Goal: Find specific page/section: Find specific page/section

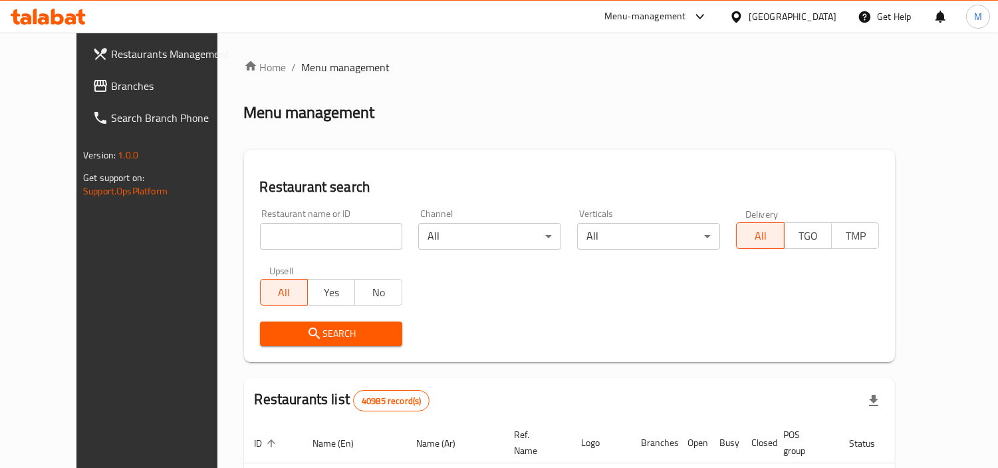
click at [341, 237] on input "search" at bounding box center [331, 236] width 143 height 27
paste input "503410"
type input "503410"
click at [271, 333] on span "Search" at bounding box center [332, 333] width 122 height 17
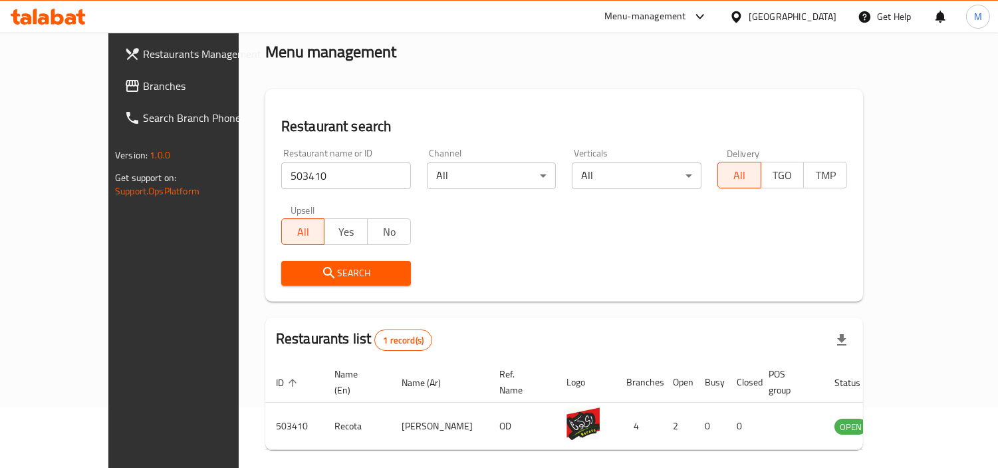
scroll to position [100, 0]
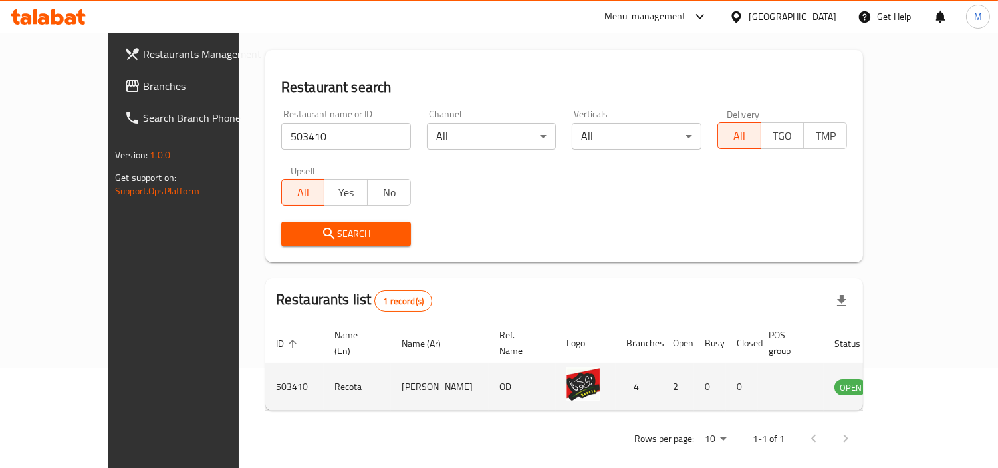
click at [929, 378] on link "enhanced table" at bounding box center [917, 386] width 25 height 16
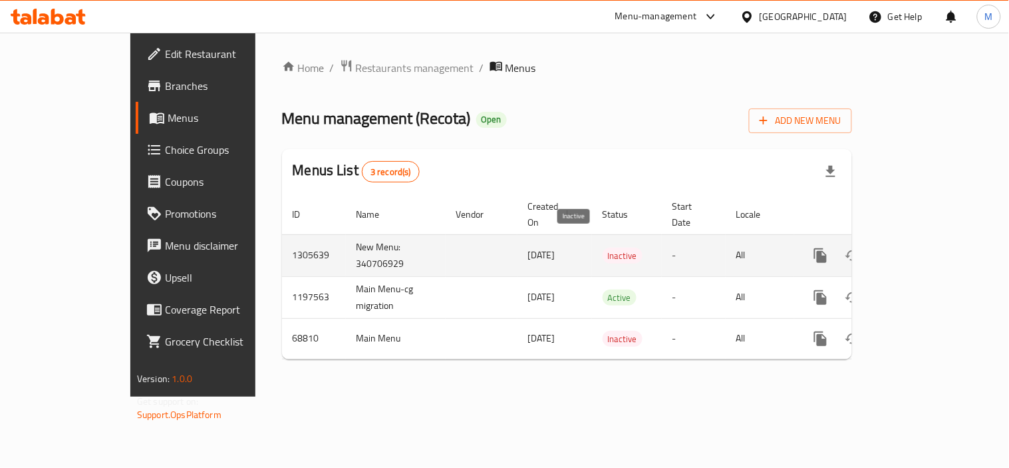
drag, startPoint x: 589, startPoint y: 241, endPoint x: 541, endPoint y: 237, distance: 48.7
click at [541, 237] on tr "1305639 New Menu: 340706929 [DATE] Inactive - All" at bounding box center [612, 255] width 661 height 42
click at [933, 239] on link "enhanced table" at bounding box center [917, 255] width 32 height 32
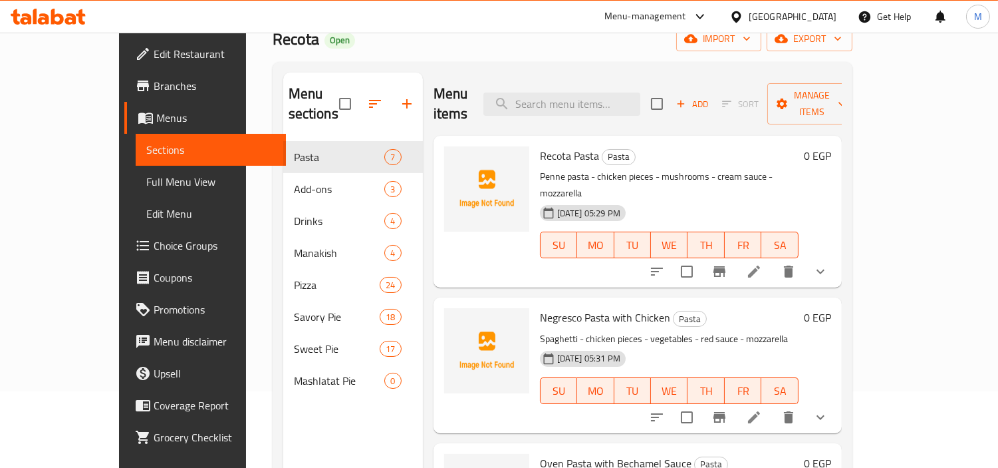
scroll to position [38, 0]
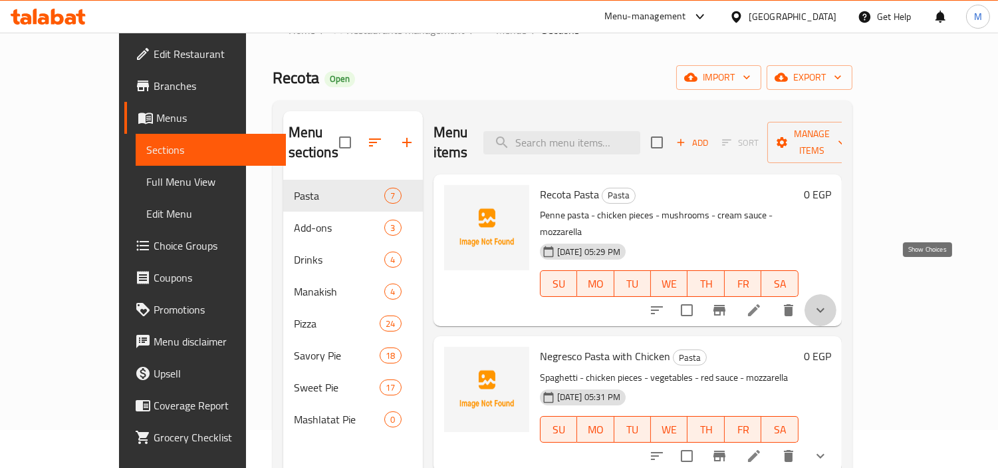
click at [829, 302] on icon "show more" at bounding box center [821, 310] width 16 height 16
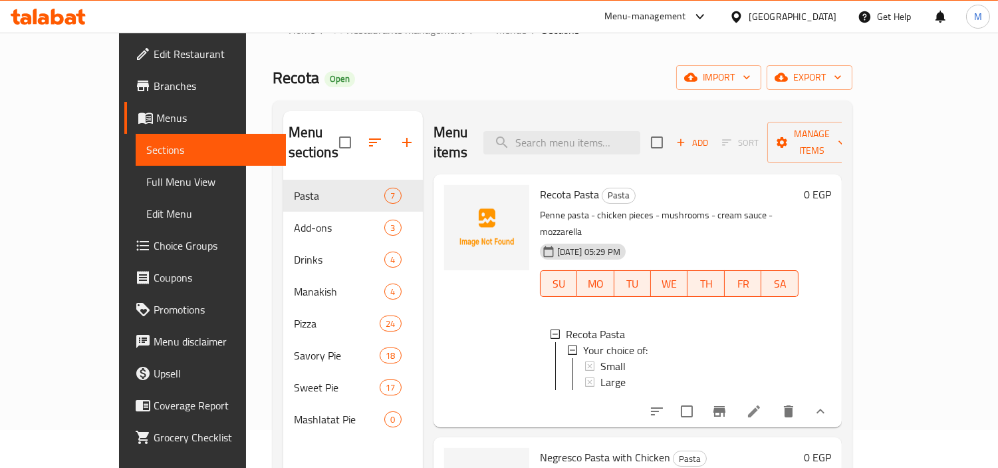
scroll to position [1, 0]
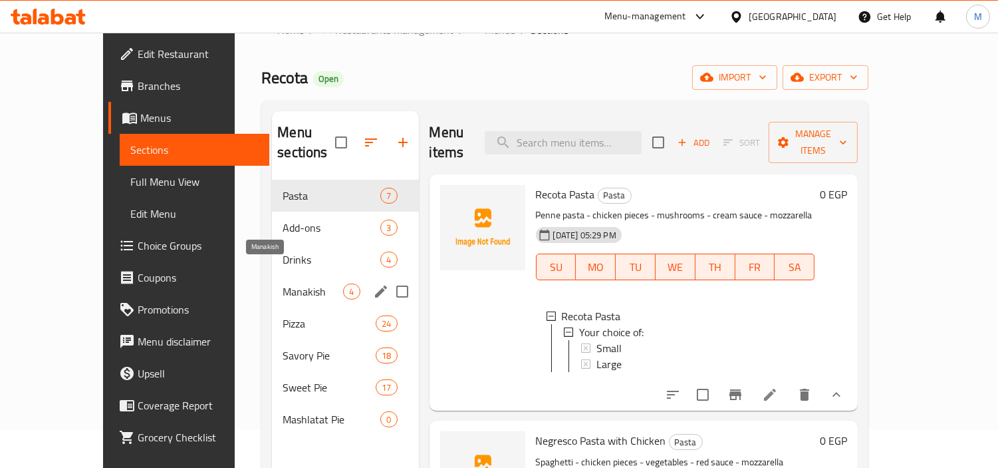
click at [283, 283] on span "Manakish" at bounding box center [313, 291] width 61 height 16
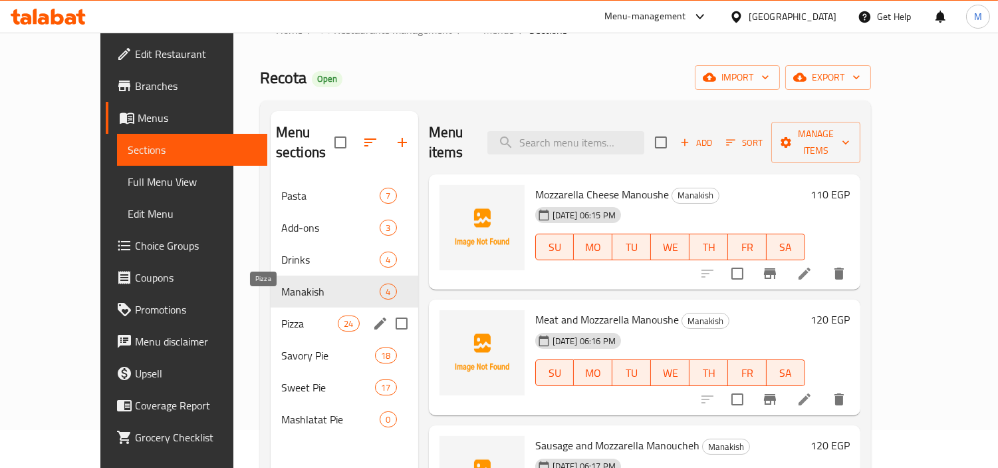
drag, startPoint x: 249, startPoint y: 300, endPoint x: 263, endPoint y: 309, distance: 16.4
click at [281, 315] on span "Pizza" at bounding box center [309, 323] width 57 height 16
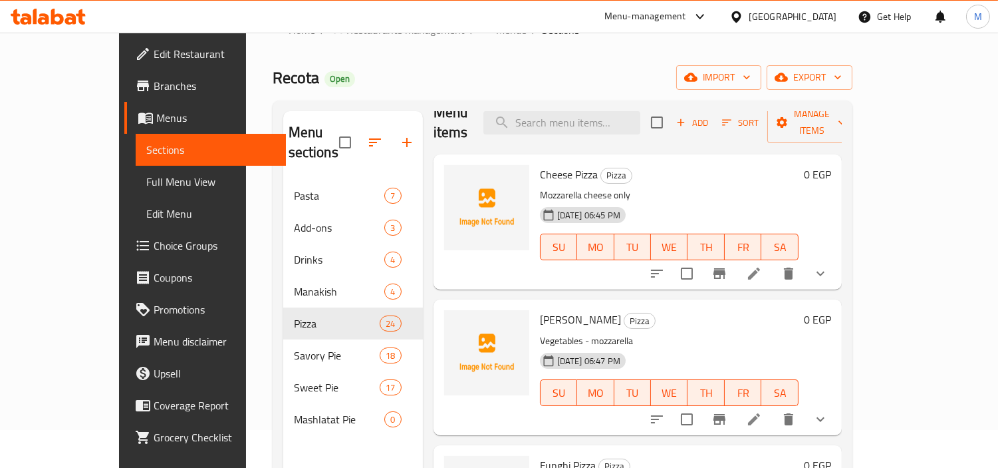
scroll to position [74, 0]
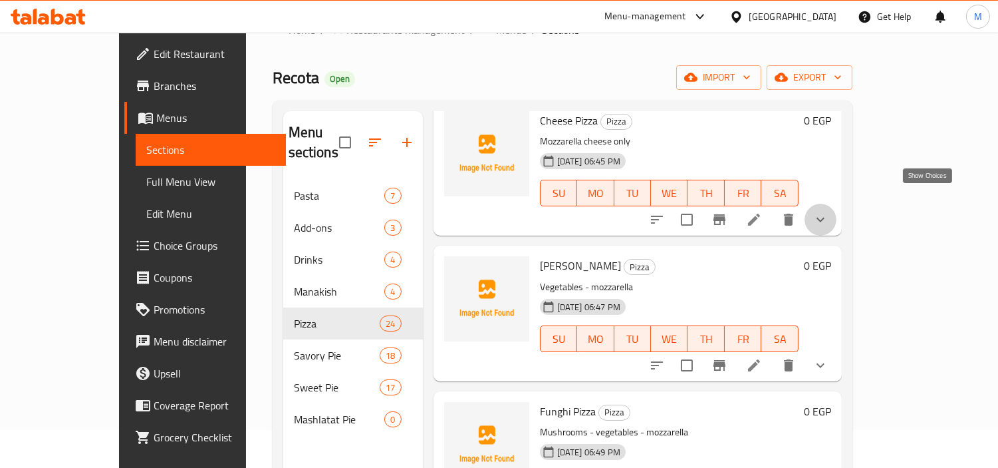
click at [829, 212] on icon "show more" at bounding box center [821, 220] width 16 height 16
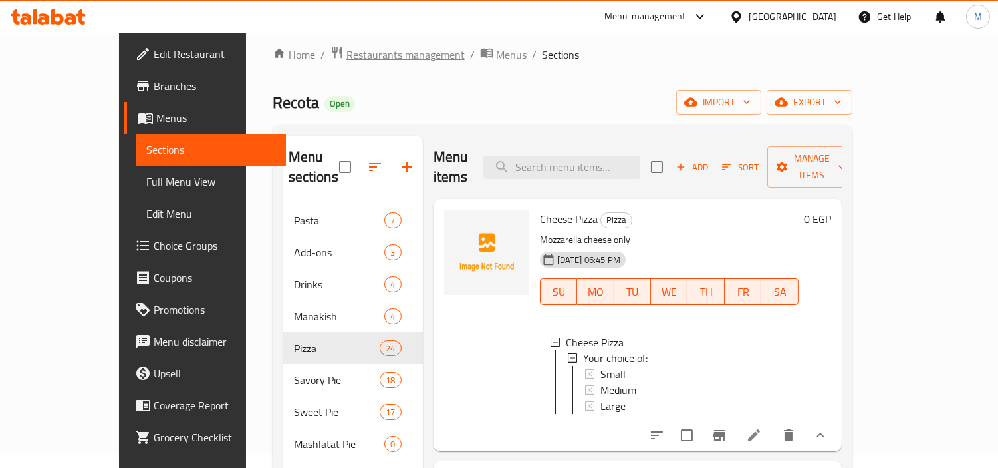
scroll to position [0, 0]
